Goal: Transaction & Acquisition: Purchase product/service

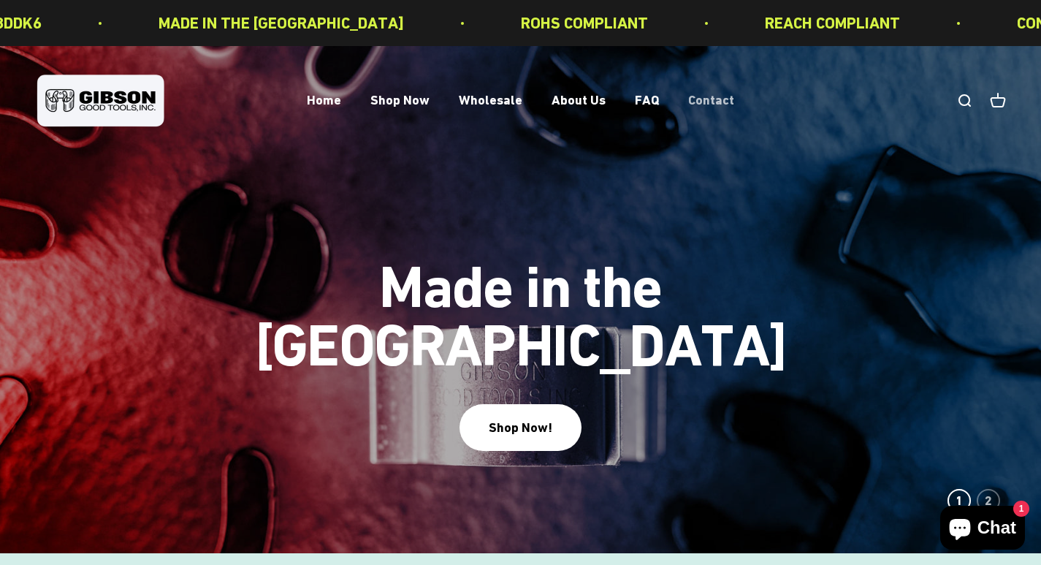
click at [692, 102] on link "Contact" at bounding box center [711, 100] width 46 height 15
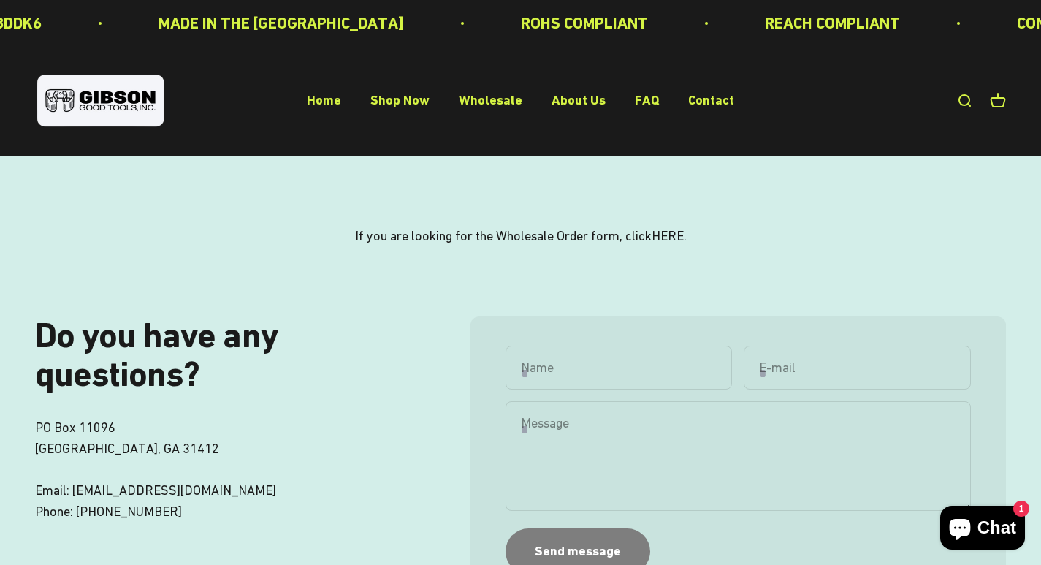
scroll to position [501, 0]
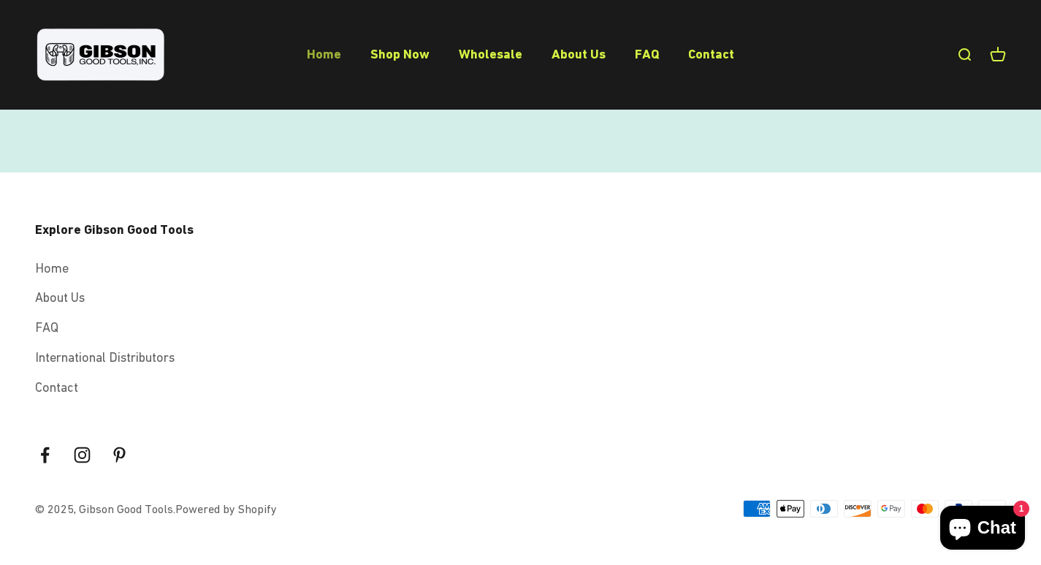
click at [340, 59] on link "Home" at bounding box center [324, 53] width 34 height 15
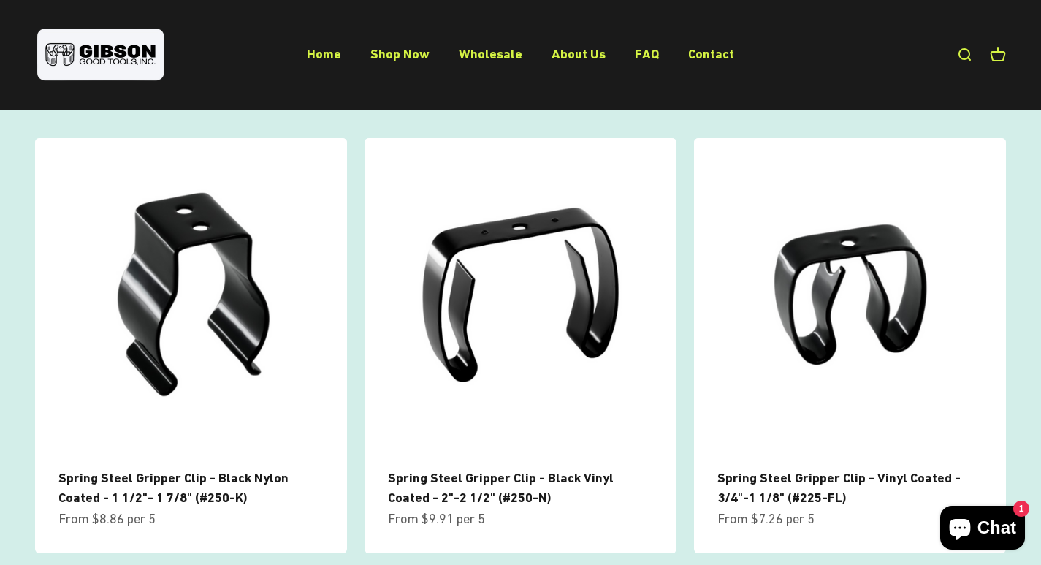
scroll to position [584, 0]
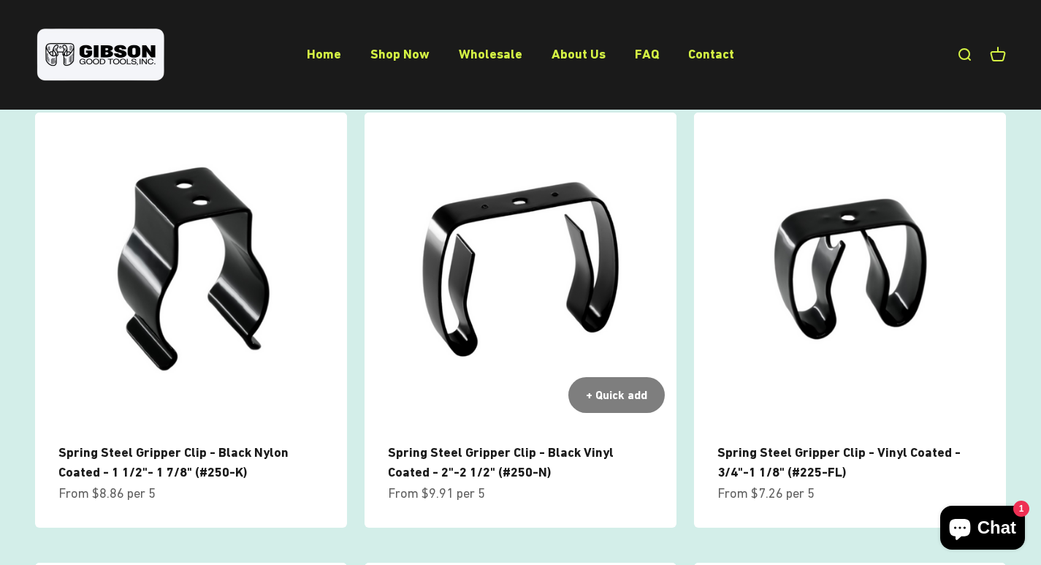
drag, startPoint x: 519, startPoint y: 475, endPoint x: 519, endPoint y: 467, distance: 8.1
click at [518, 475] on span "Spring Steel Gripper Clip - Black Vinyl Coated - 2"-2 1/2" (#250-N)" at bounding box center [520, 461] width 265 height 39
click at [521, 460] on span "Spring Steel Gripper Clip - Black Vinyl Coated - 2"-2 1/2" (#250-N)" at bounding box center [520, 461] width 265 height 39
drag, startPoint x: 453, startPoint y: 438, endPoint x: 453, endPoint y: 446, distance: 8.8
click at [453, 446] on div "Spring Steel Gripper Clip - Black Vinyl Coated - 2"-2 1/2" (#250-N) Sale price …" at bounding box center [520, 475] width 312 height 103
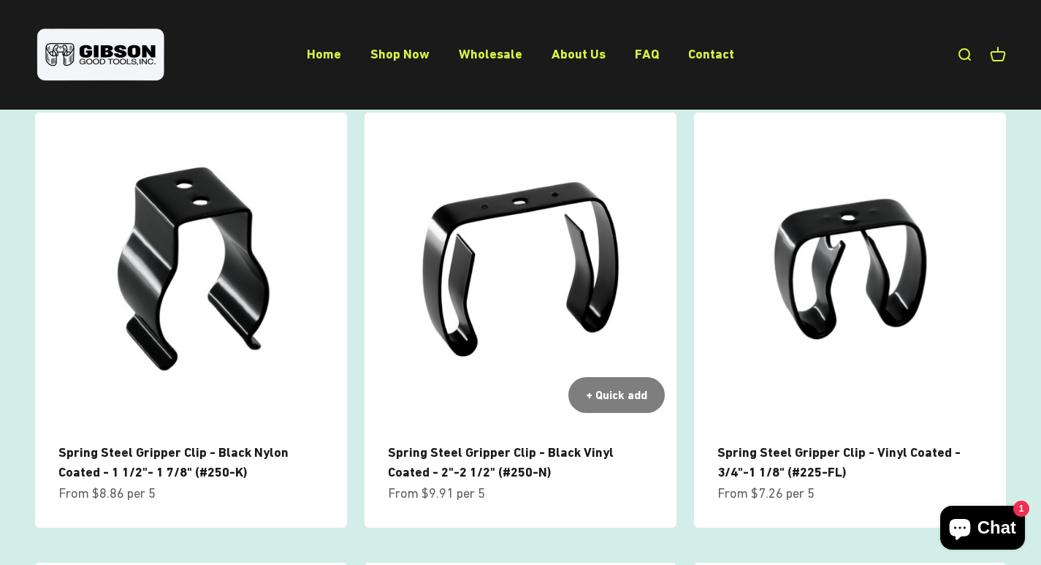
click at [456, 459] on link "Spring Steel Gripper Clip - Black Vinyl Coated - 2"-2 1/2" (#250-N)" at bounding box center [501, 461] width 226 height 35
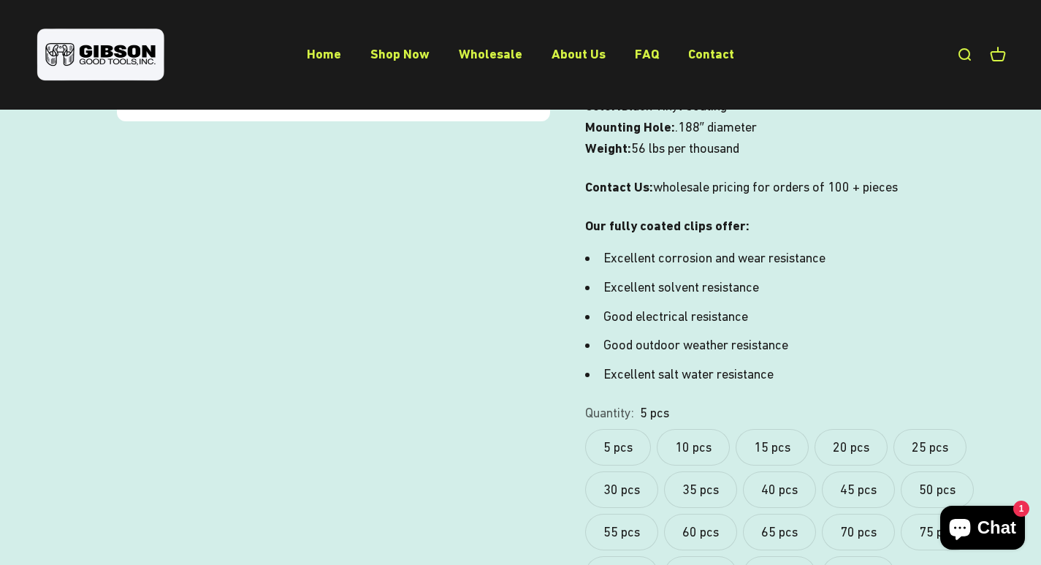
scroll to position [584, 0]
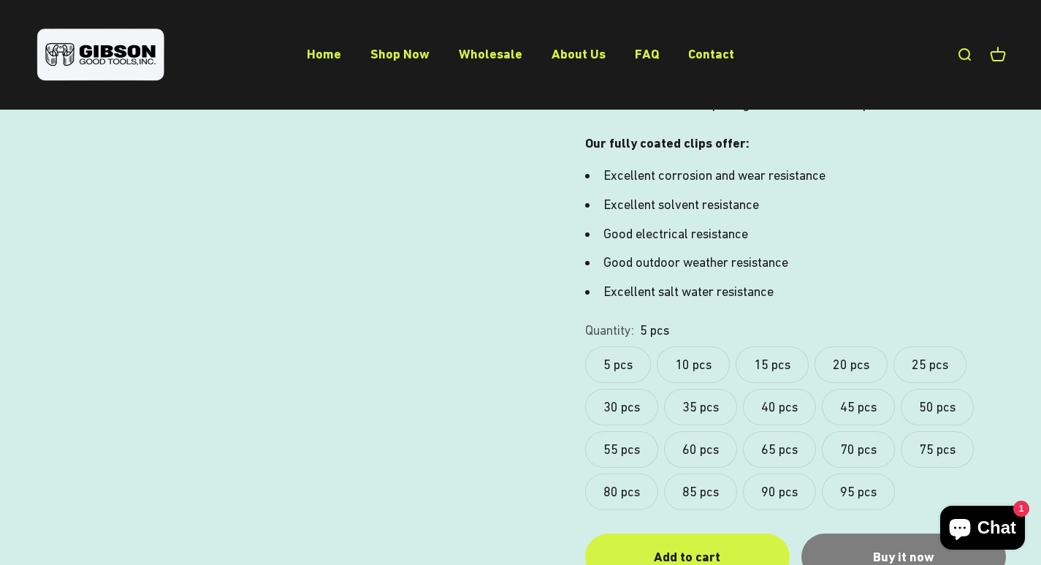
click at [682, 346] on label "10 pcs" at bounding box center [693, 364] width 73 height 37
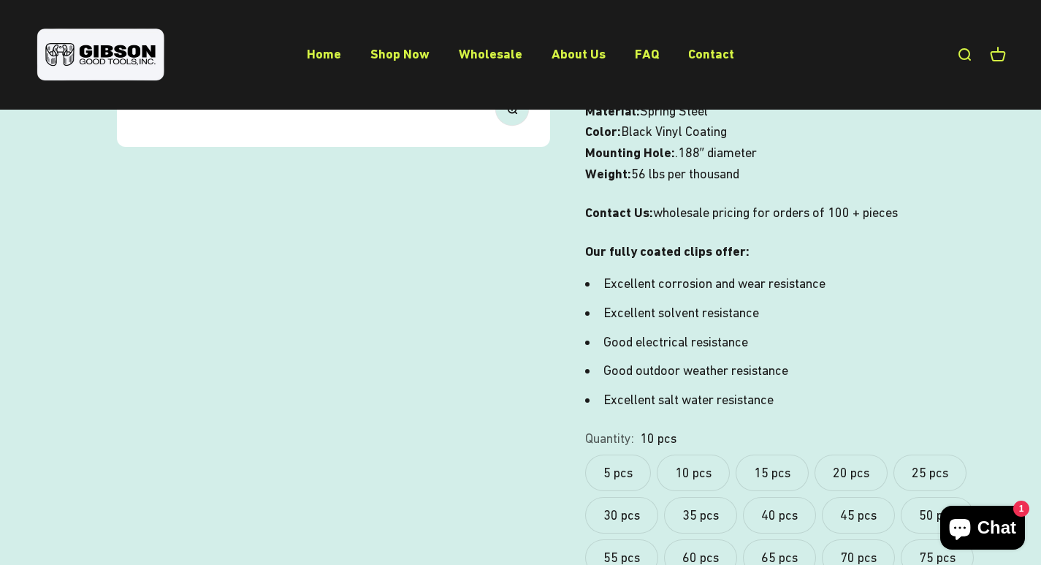
scroll to position [584, 0]
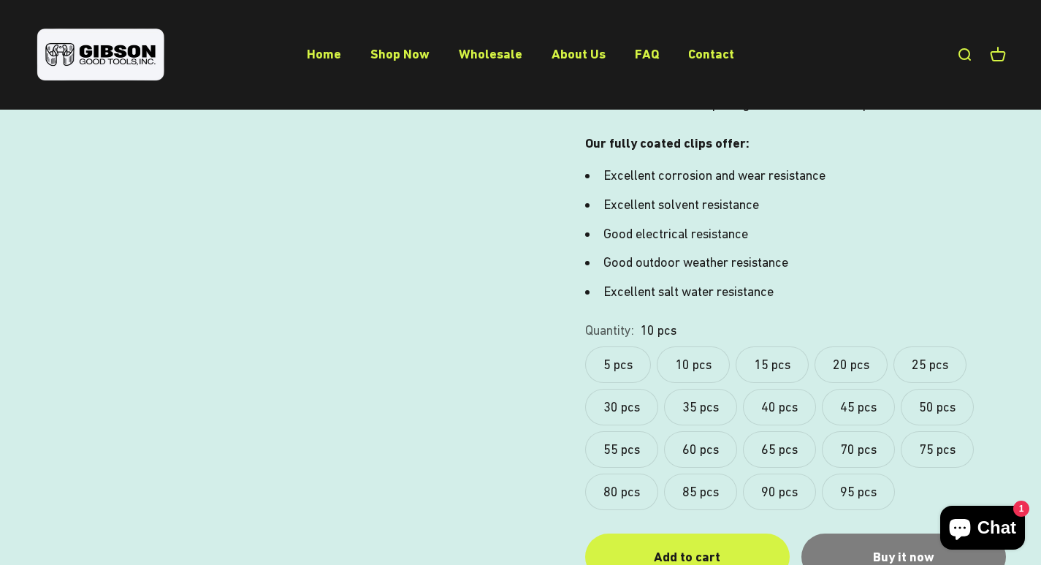
click at [635, 346] on label "5 pcs" at bounding box center [618, 364] width 66 height 37
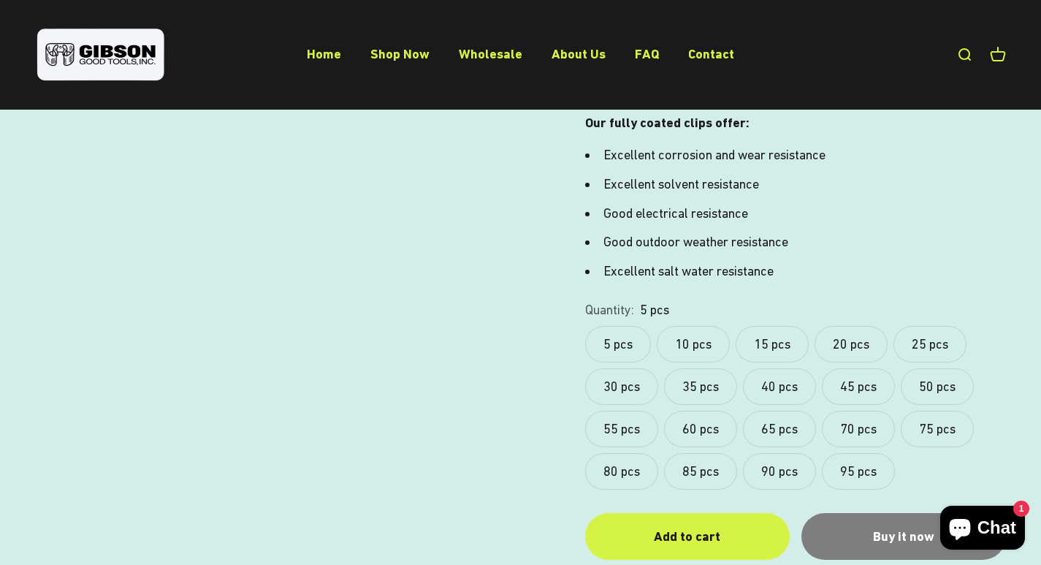
scroll to position [584, 0]
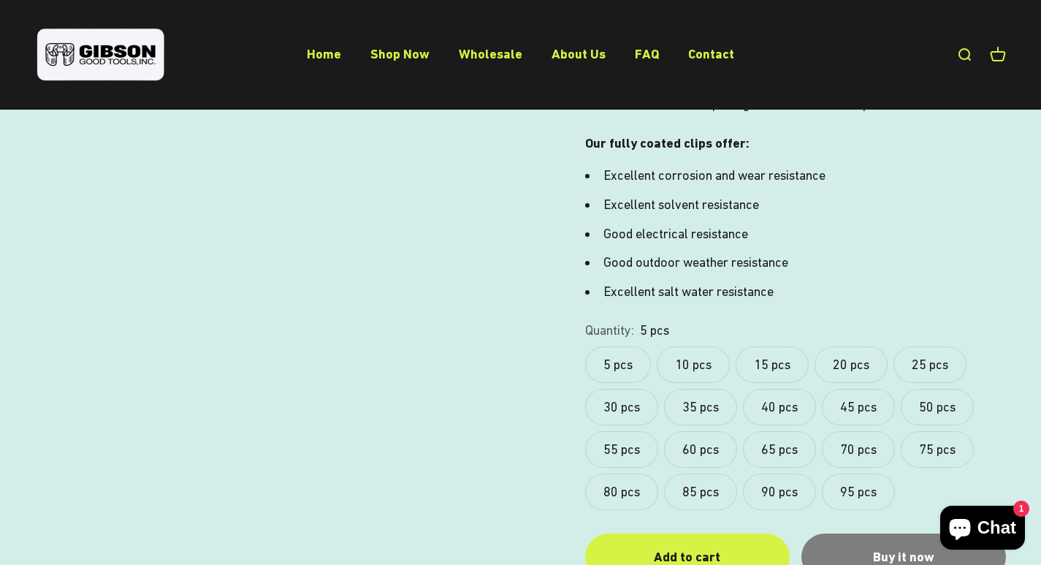
click at [703, 389] on label "35 pcs" at bounding box center [700, 407] width 73 height 37
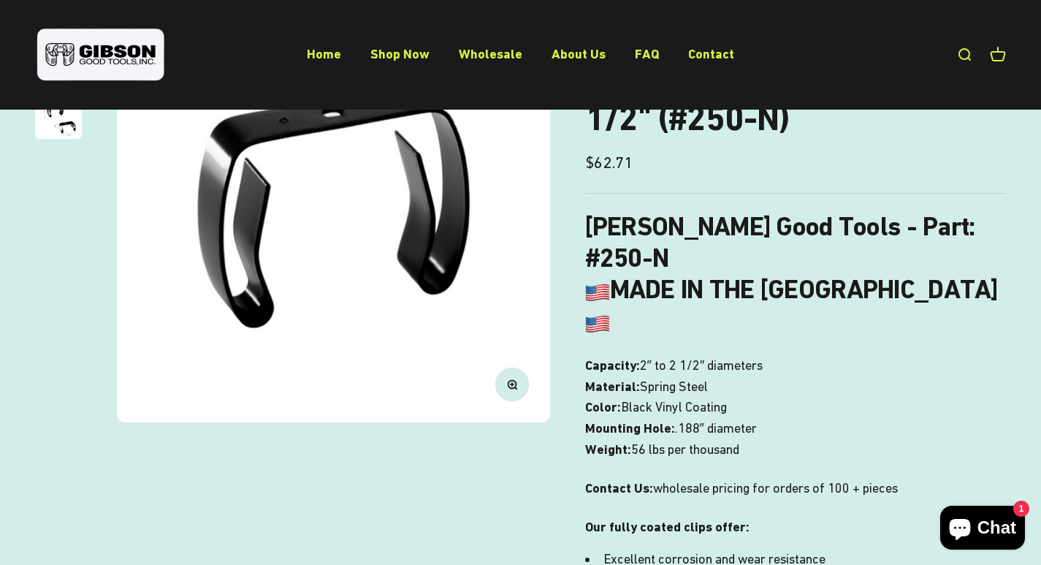
scroll to position [511, 0]
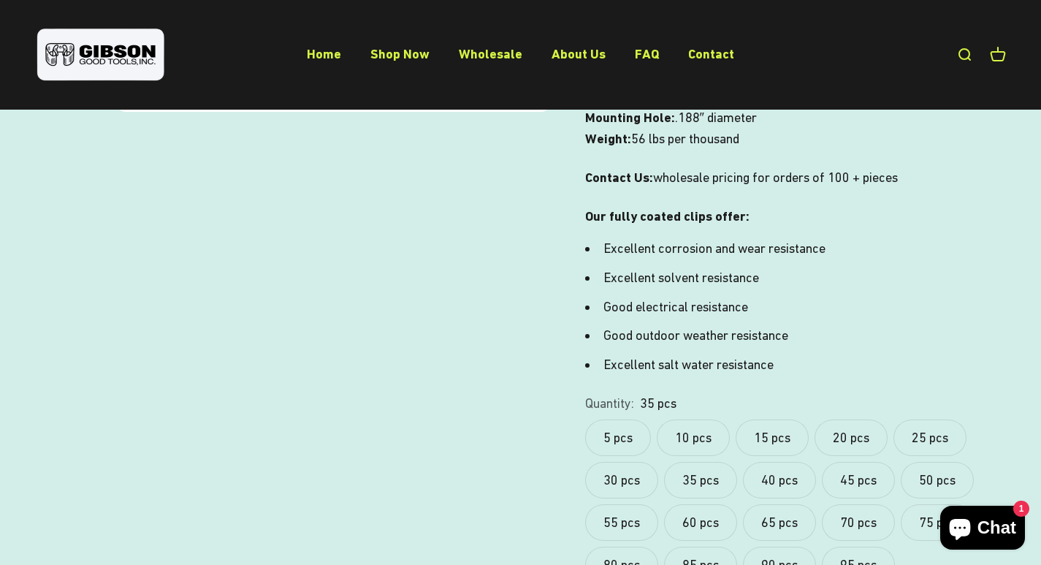
click at [629, 419] on label "5 pcs" at bounding box center [618, 437] width 66 height 37
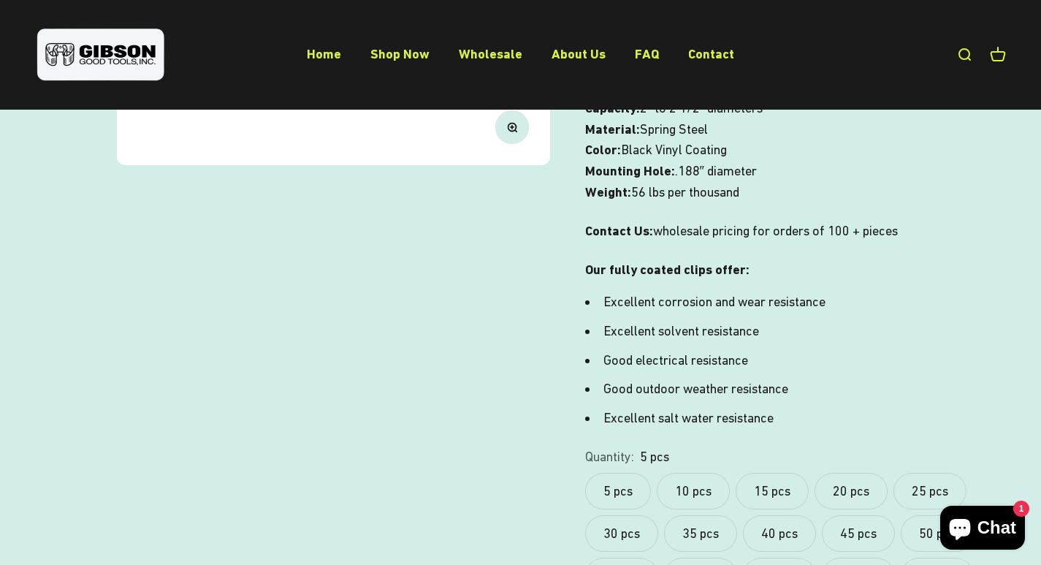
scroll to position [657, 0]
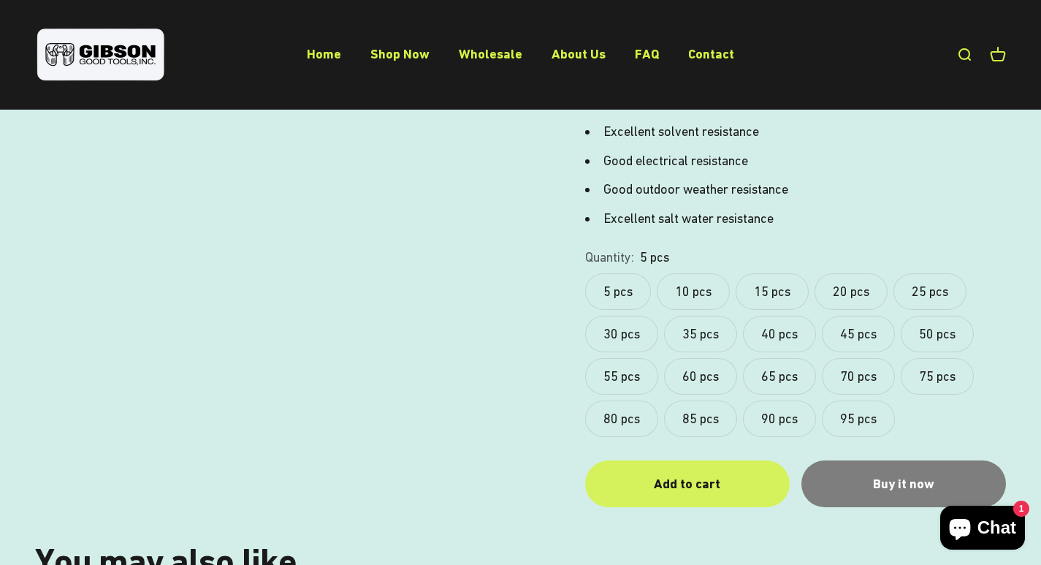
click at [698, 460] on button "Add to cart" at bounding box center [687, 483] width 205 height 46
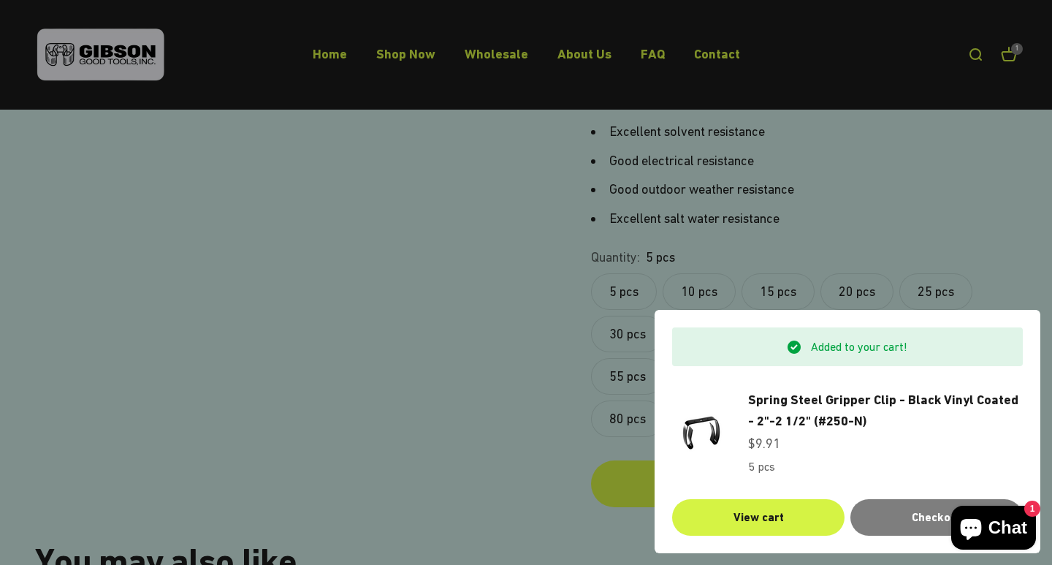
click at [614, 339] on div at bounding box center [526, 282] width 1052 height 565
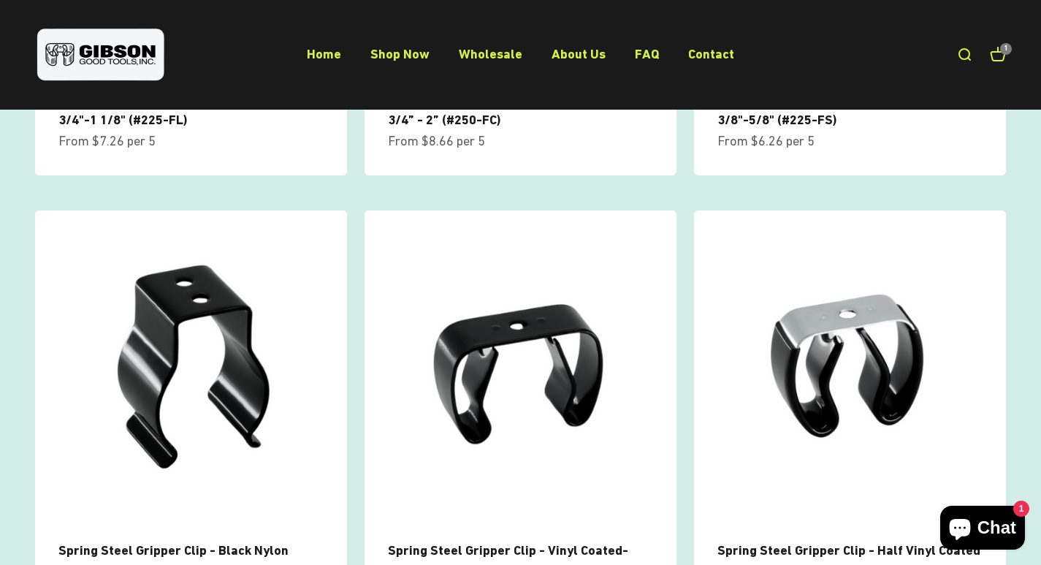
scroll to position [1680, 0]
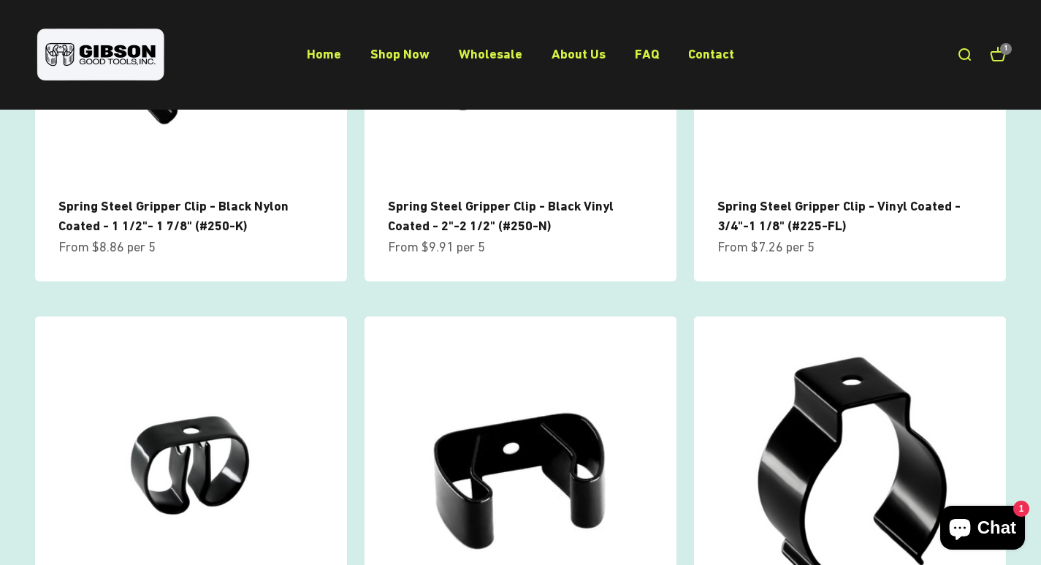
scroll to position [1009, 0]
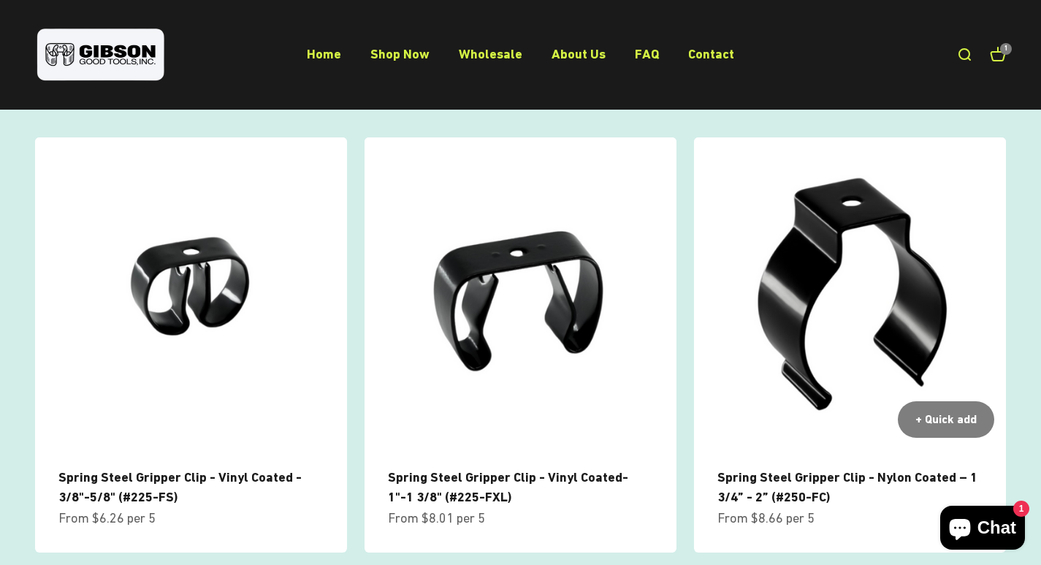
click at [793, 470] on link "Spring Steel Gripper Clip - Nylon Coated – 1 3/4” - 2” (#250-FC)" at bounding box center [847, 486] width 260 height 35
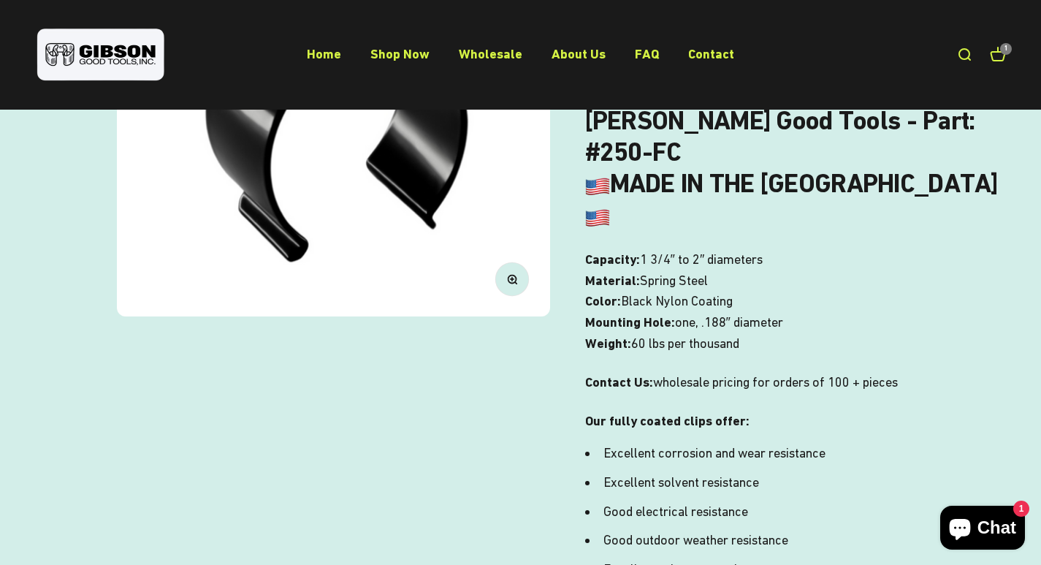
scroll to position [292, 0]
